Goal: Obtain resource: Obtain resource

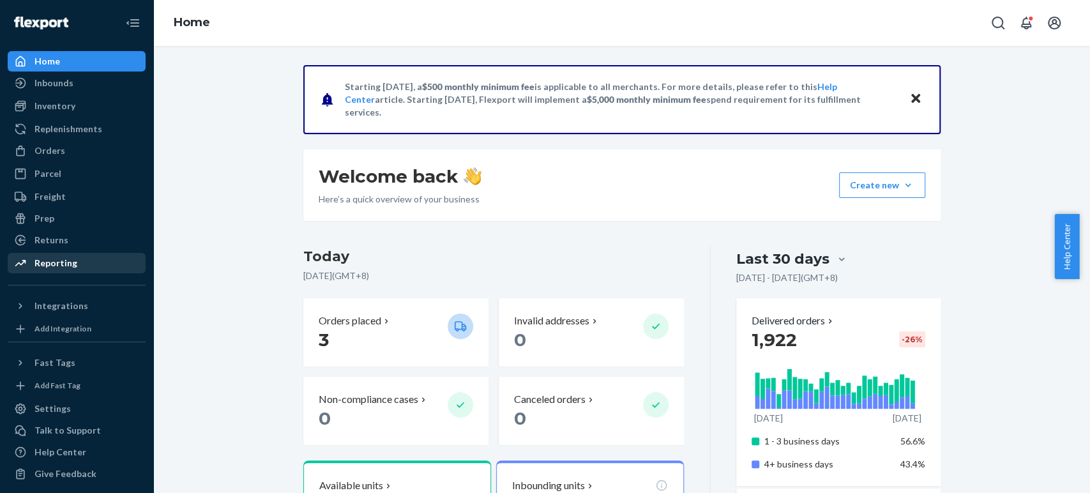
click at [40, 254] on div "Reporting" at bounding box center [76, 263] width 135 height 18
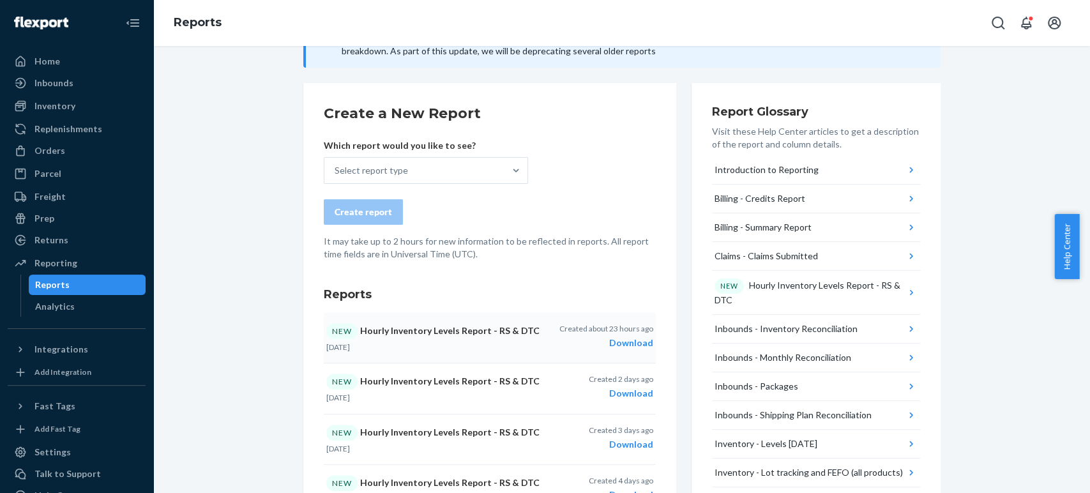
scroll to position [71, 0]
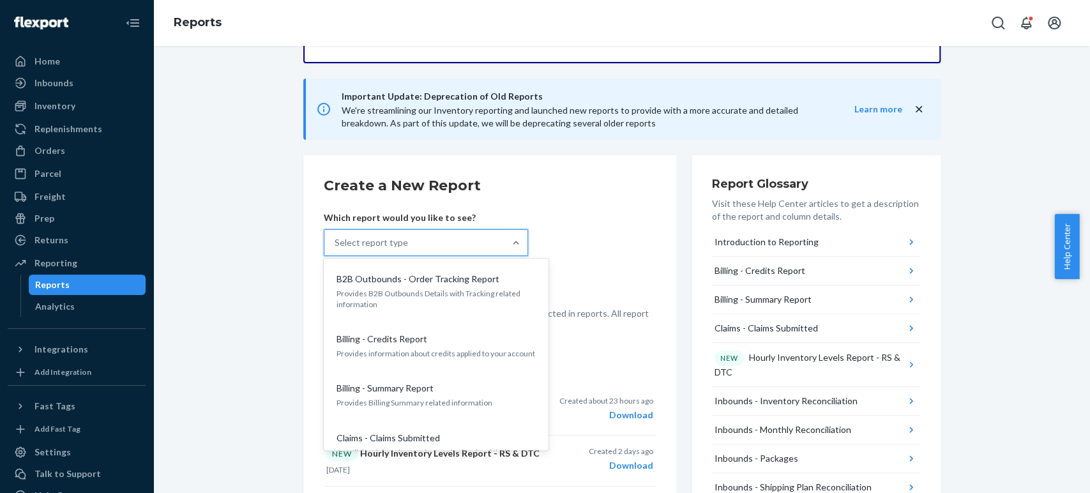
click at [370, 230] on div "Select report type" at bounding box center [414, 243] width 180 height 26
click at [336, 236] on input "option B2B Outbounds - Order Tracking Report focused, 1 of 31. 31 results avail…" at bounding box center [335, 242] width 1 height 13
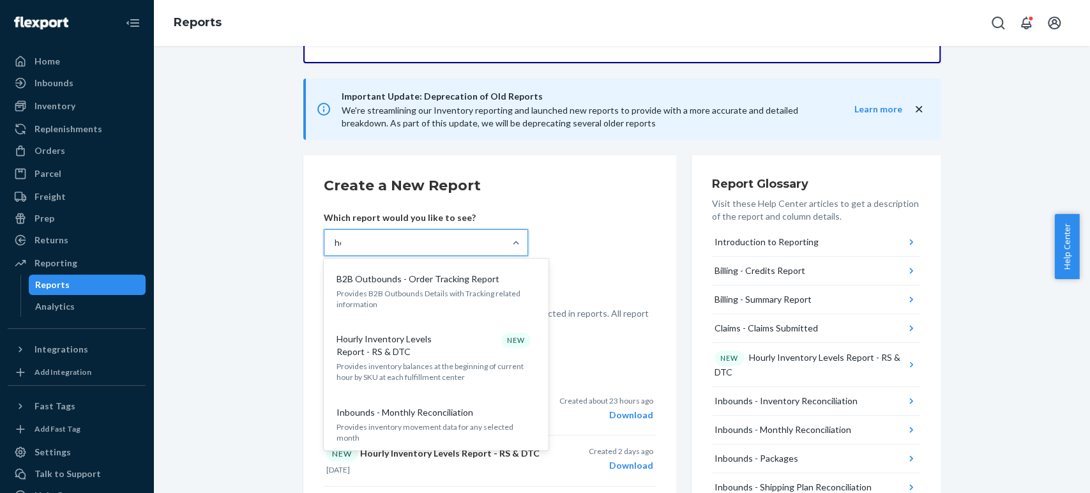
type input "hou"
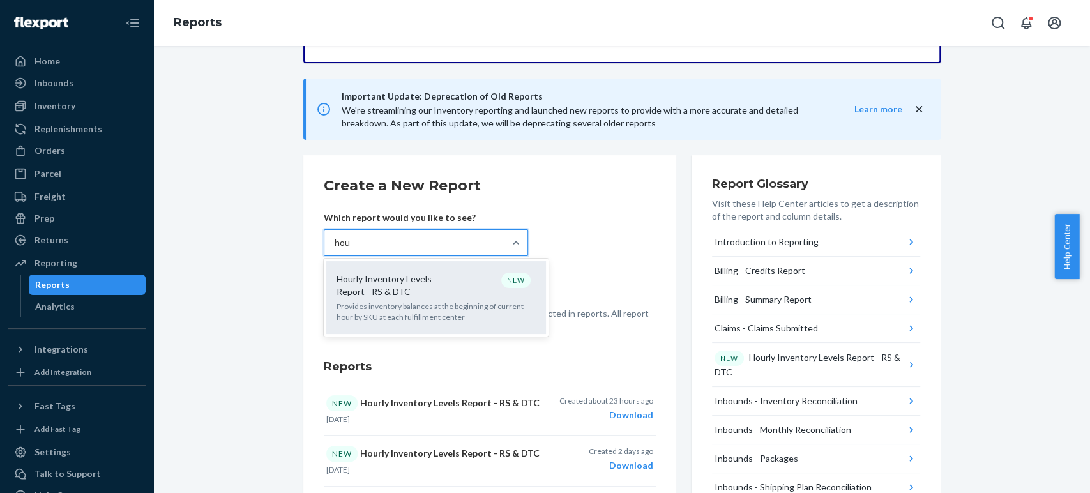
click at [438, 315] on p "Provides inventory balances at the beginning of current hour by SKU at each ful…" at bounding box center [435, 312] width 199 height 22
click at [351, 249] on input "hou" at bounding box center [343, 242] width 16 height 13
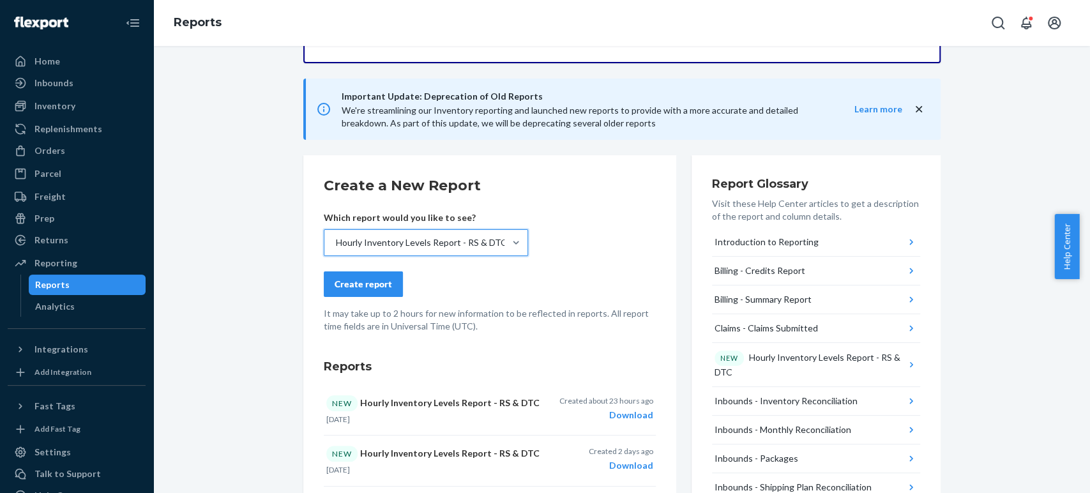
click at [391, 289] on button "Create report" at bounding box center [363, 284] width 79 height 26
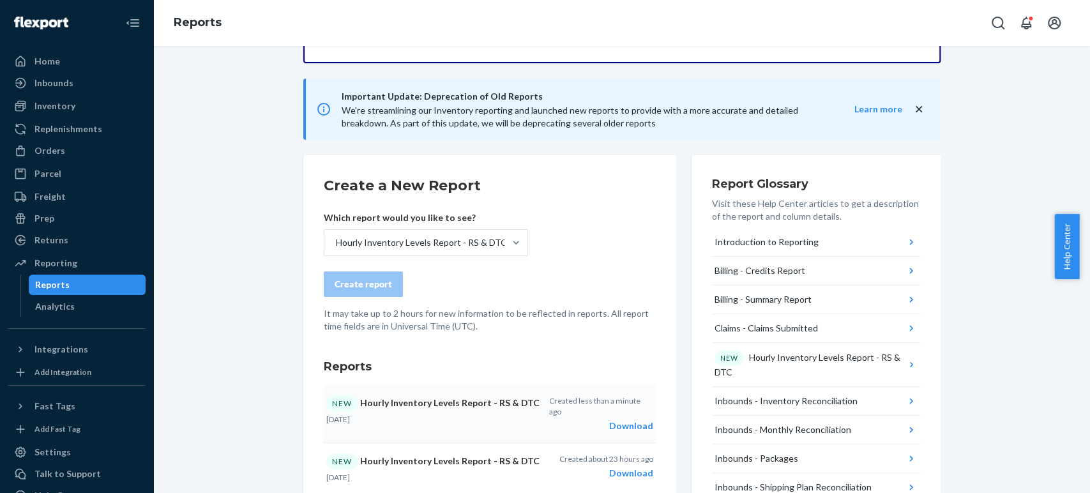
click at [626, 419] on div "Download" at bounding box center [600, 425] width 104 height 13
